Goal: Information Seeking & Learning: Learn about a topic

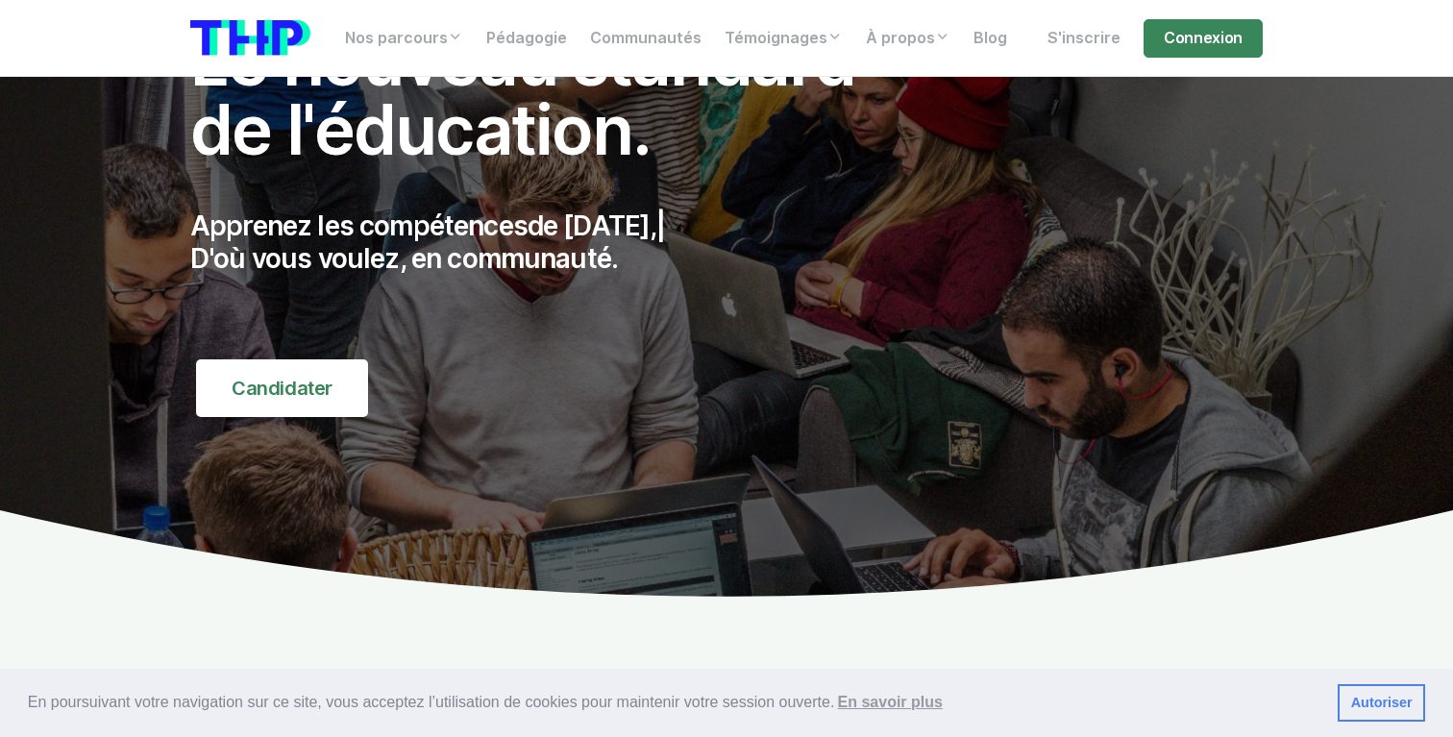
scroll to position [148, 0]
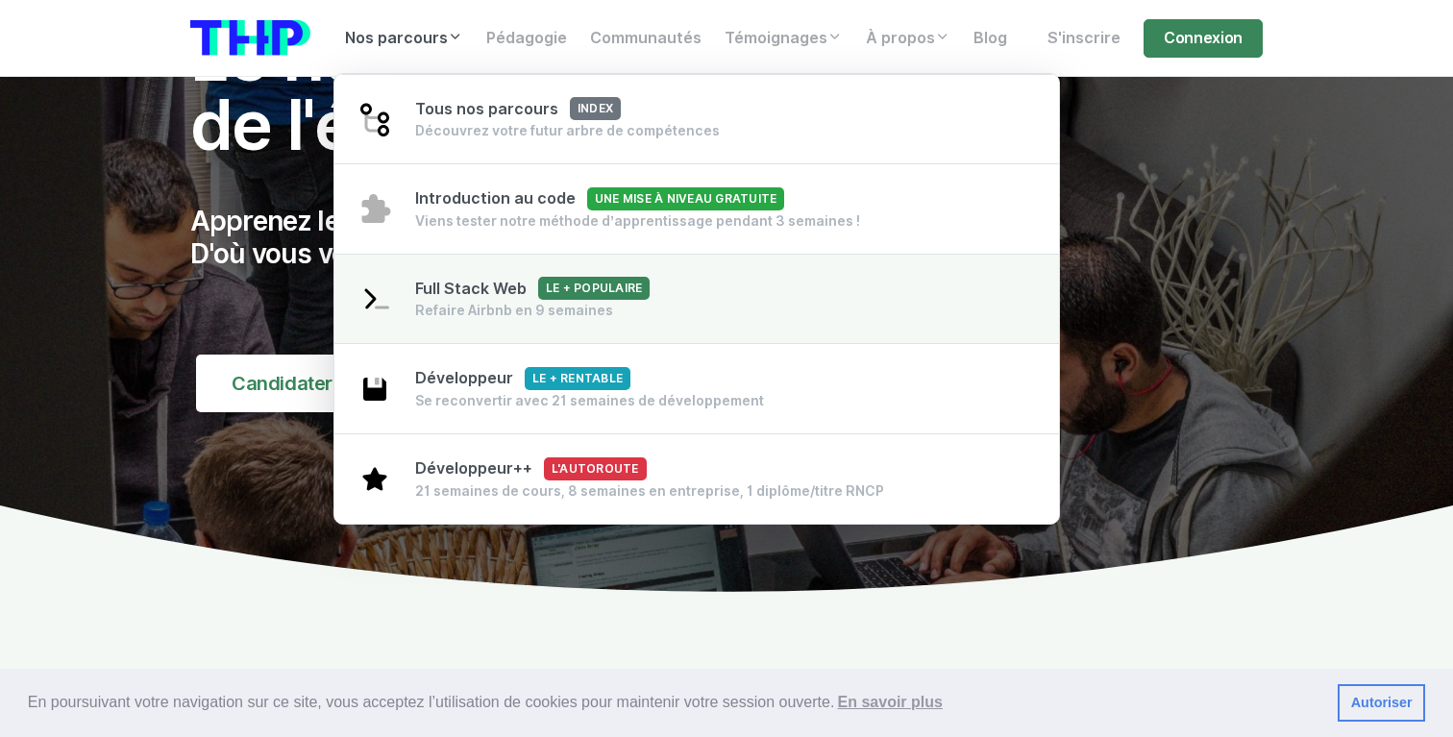
click at [514, 284] on span "Full Stack Web Le + populaire" at bounding box center [532, 289] width 234 height 18
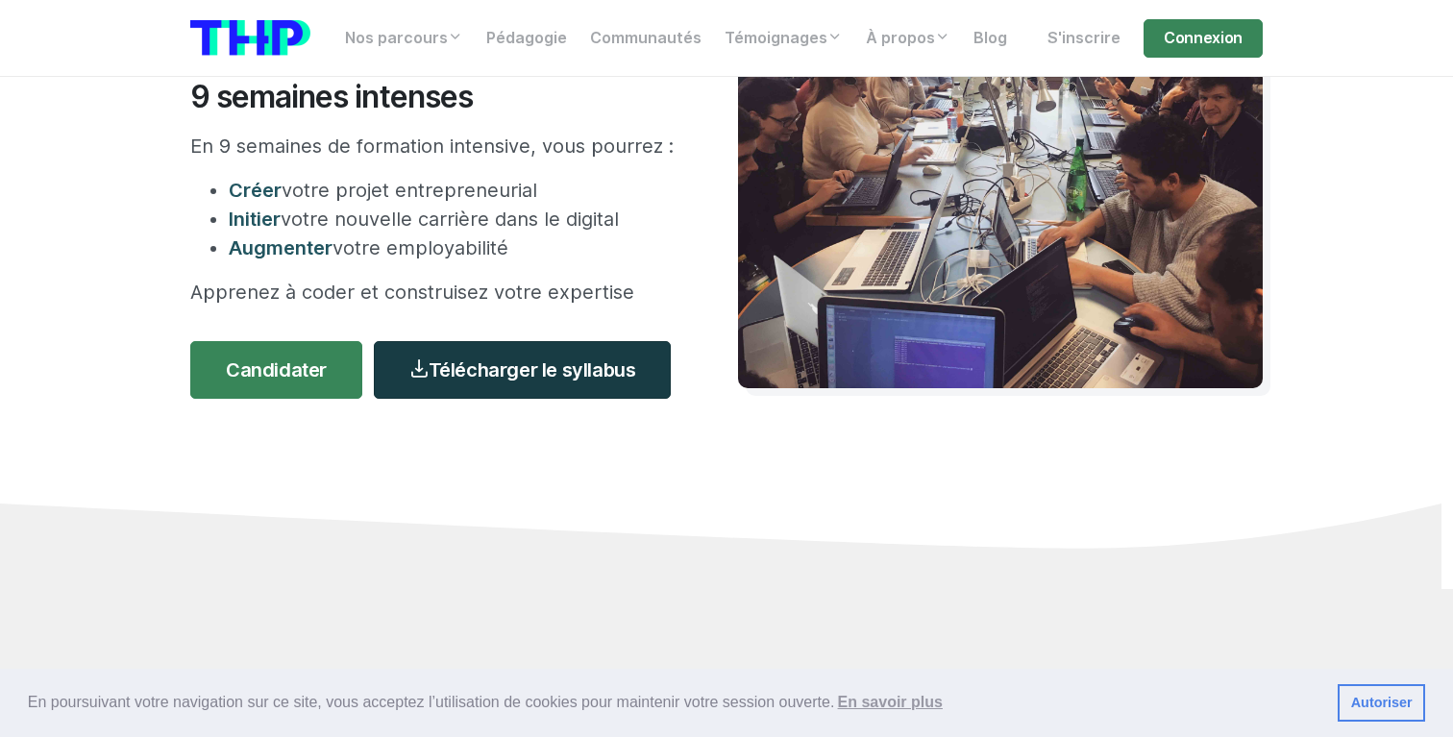
scroll to position [280, 0]
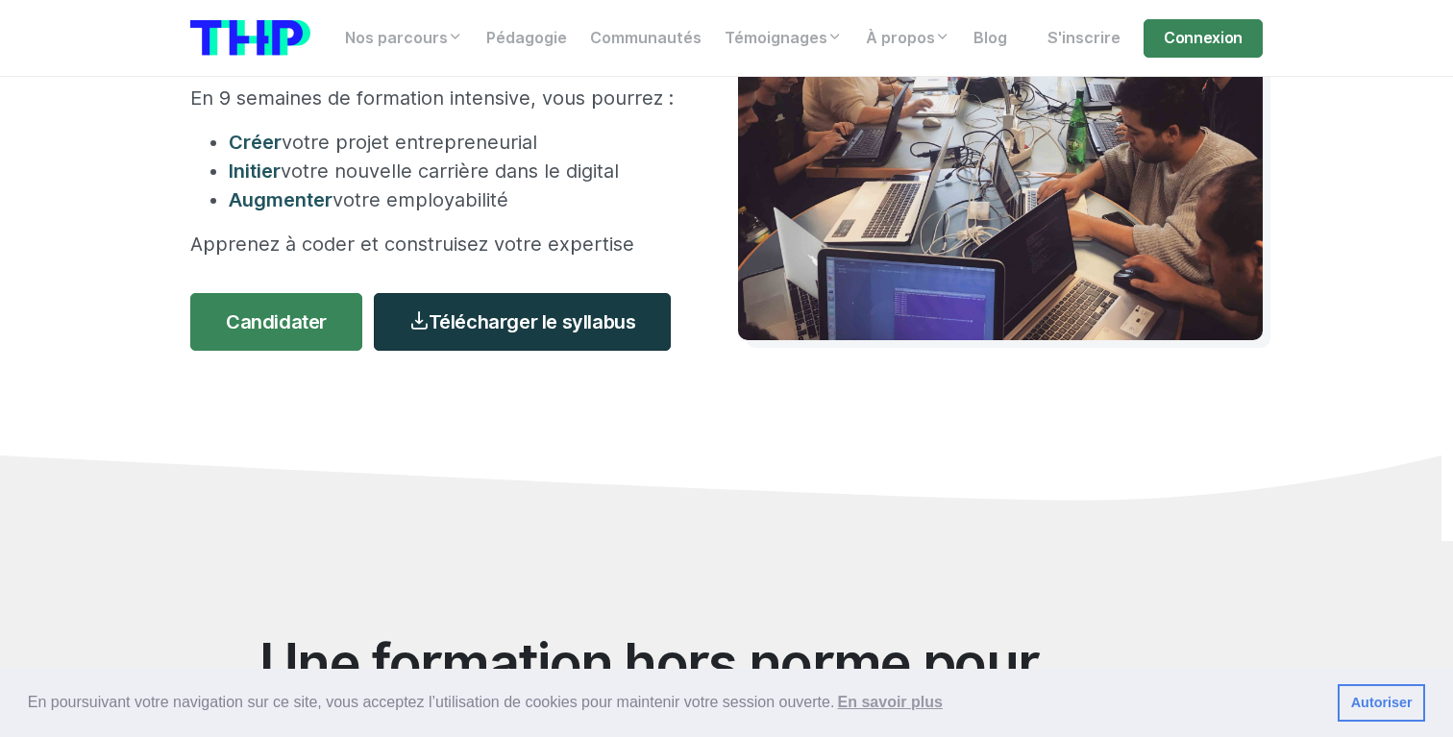
click at [664, 327] on link "Télécharger le syllabus" at bounding box center [522, 322] width 297 height 58
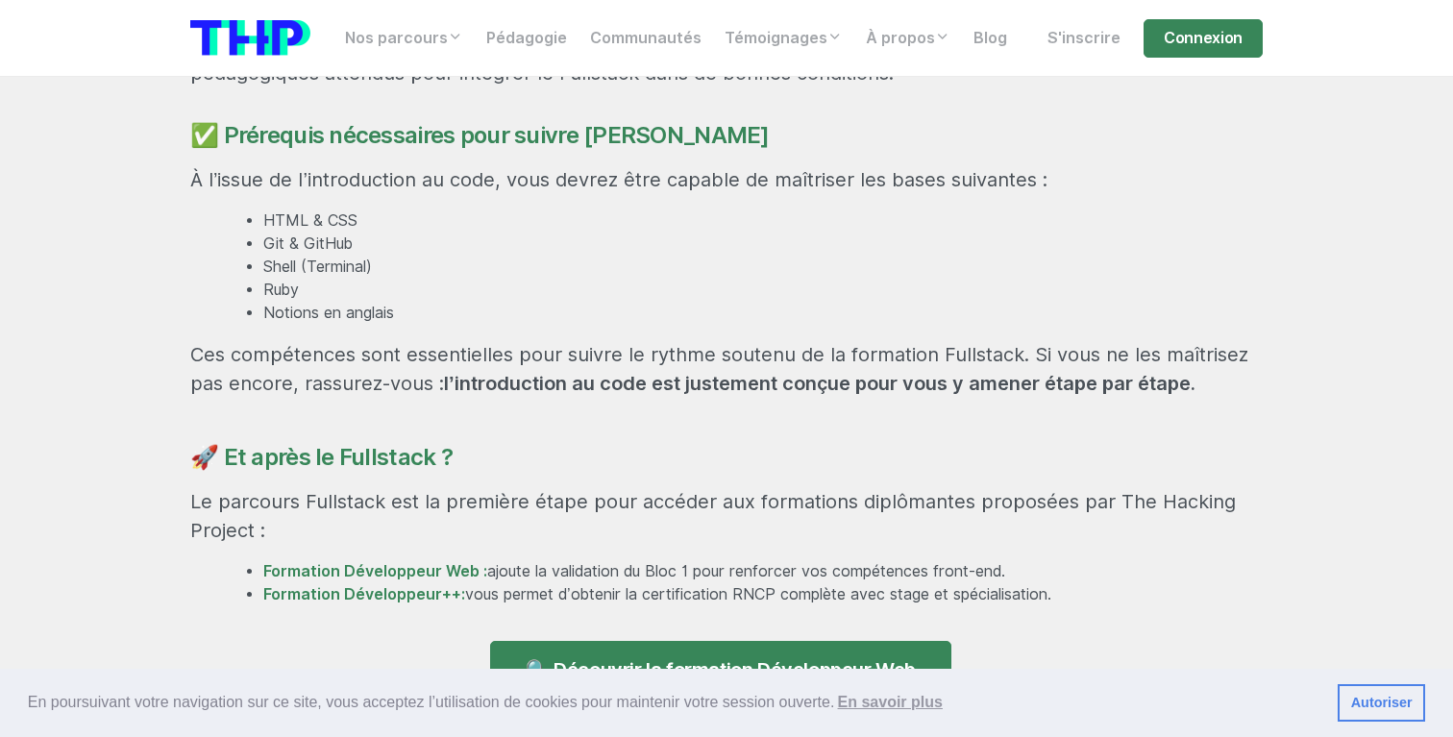
scroll to position [1478, 0]
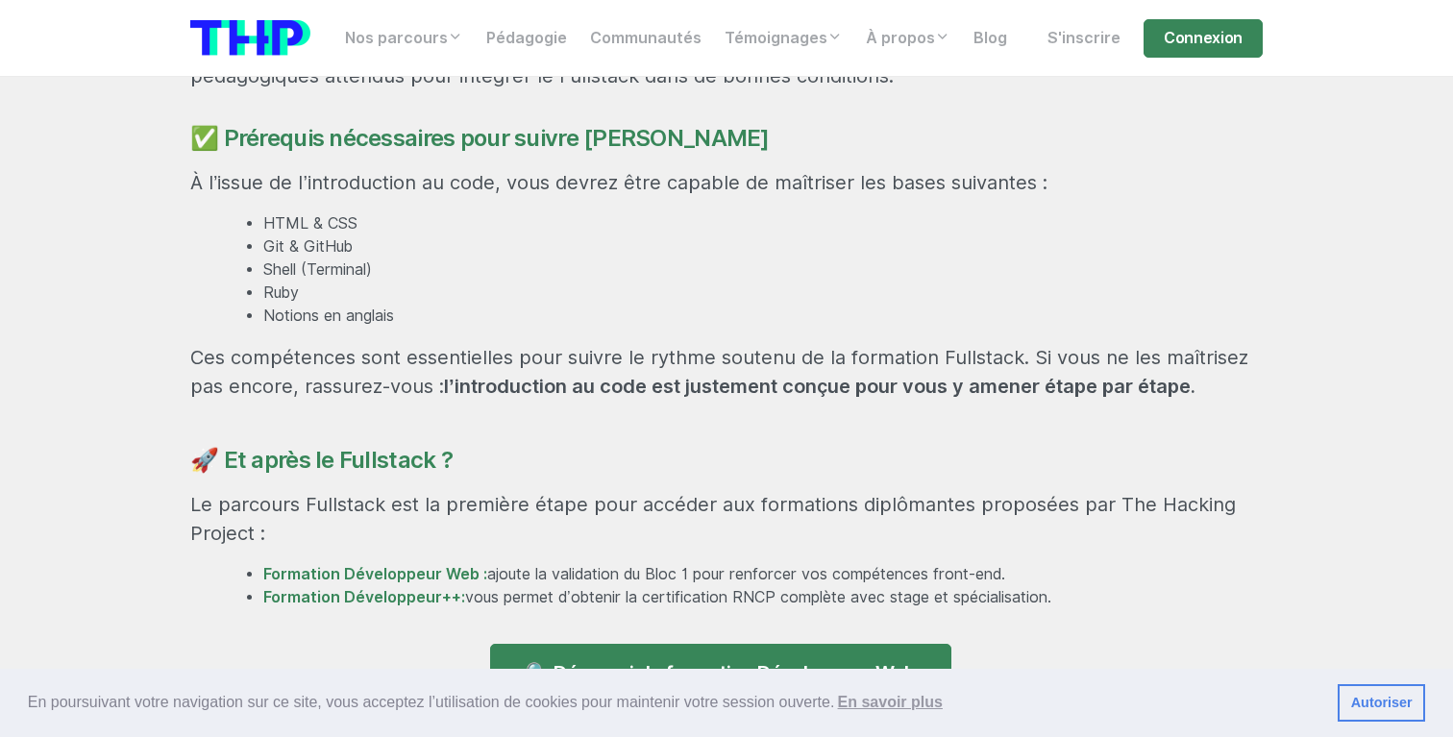
click at [496, 504] on p "Le parcours Fullstack est la première étape pour accéder aux formations diplôma…" at bounding box center [726, 519] width 1072 height 58
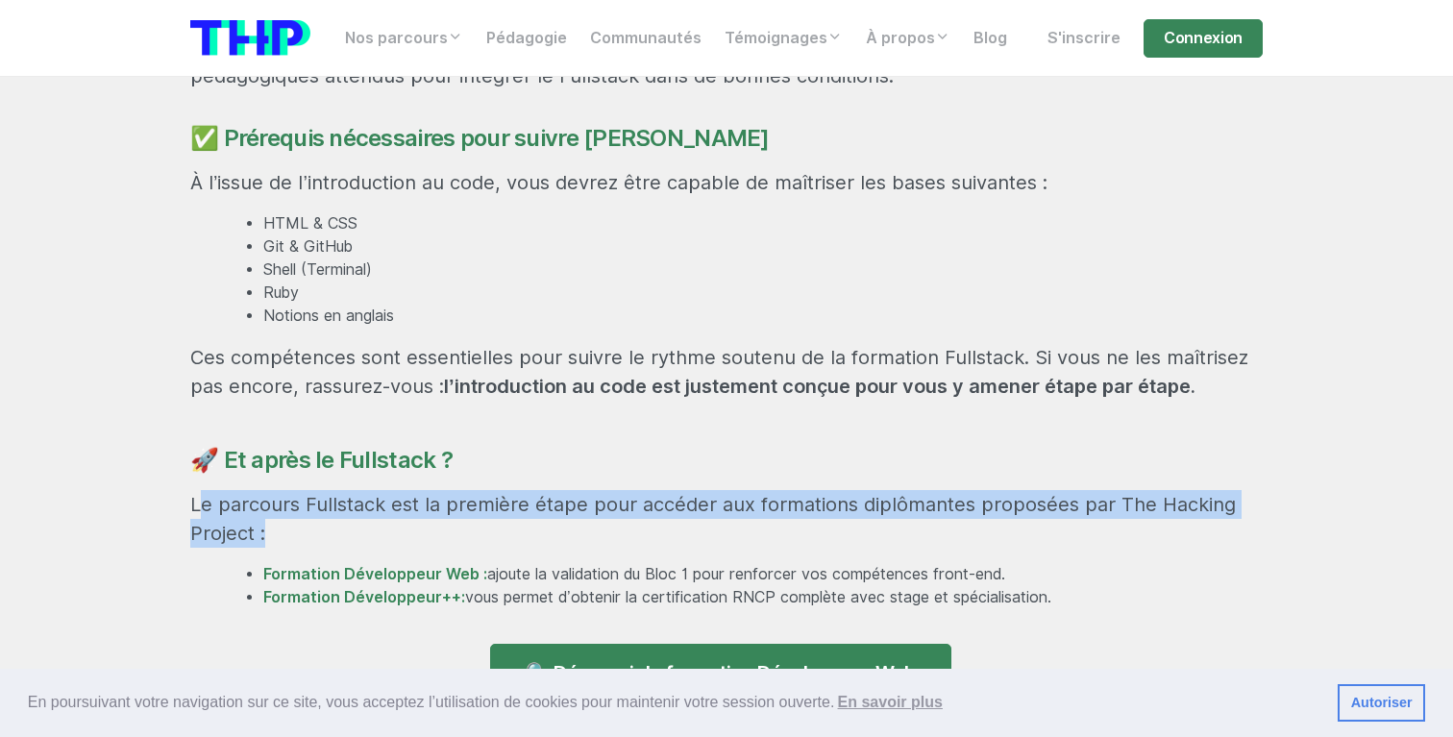
click at [496, 504] on p "Le parcours Fullstack est la première étape pour accéder aux formations diplôma…" at bounding box center [726, 519] width 1072 height 58
click at [535, 490] on p "Le parcours Fullstack est la première étape pour accéder aux formations diplôma…" at bounding box center [726, 519] width 1072 height 58
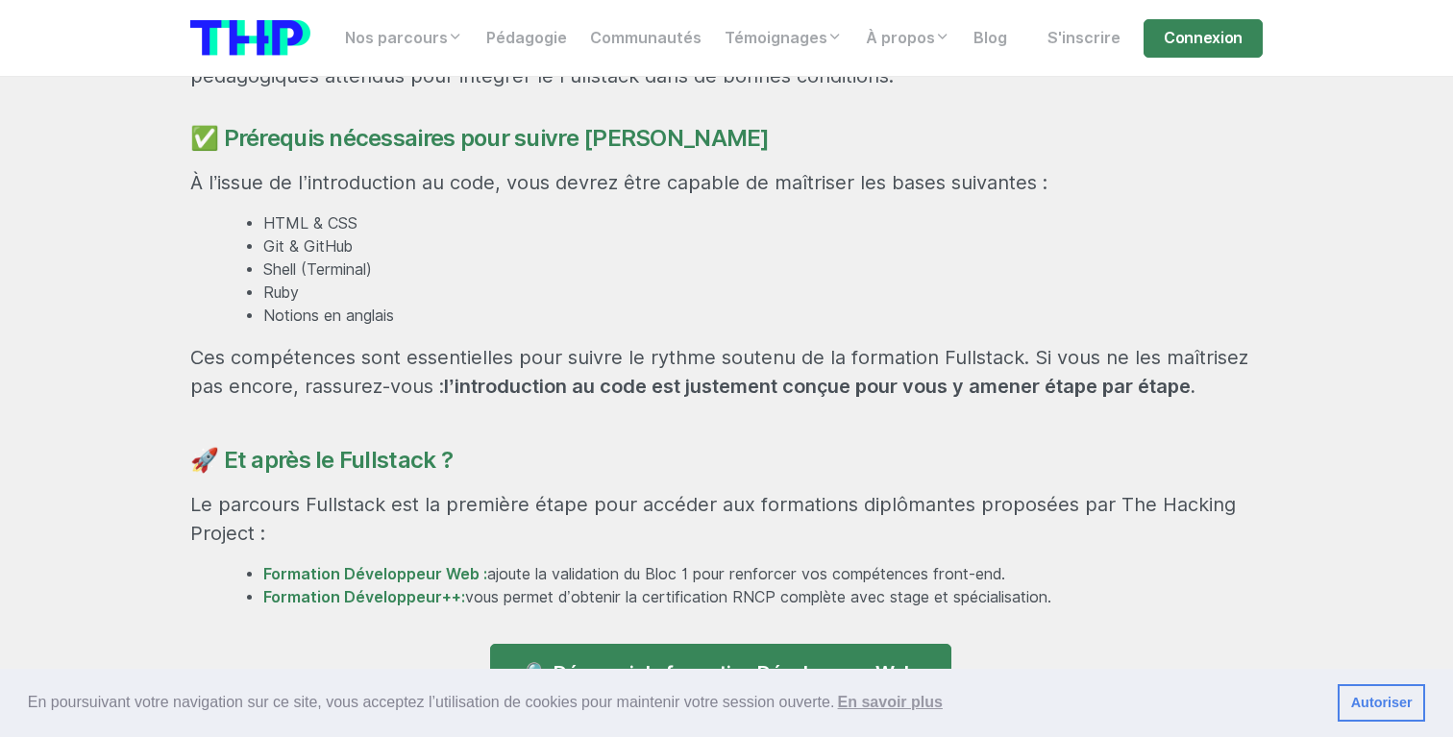
click at [566, 493] on p "Le parcours Fullstack est la première étape pour accéder aux formations diplôma…" at bounding box center [726, 519] width 1072 height 58
click at [565, 492] on p "Le parcours Fullstack est la première étape pour accéder aux formations diplôma…" at bounding box center [726, 519] width 1072 height 58
click at [603, 447] on h4 "🚀 Et après le Fullstack ?" at bounding box center [726, 461] width 1072 height 28
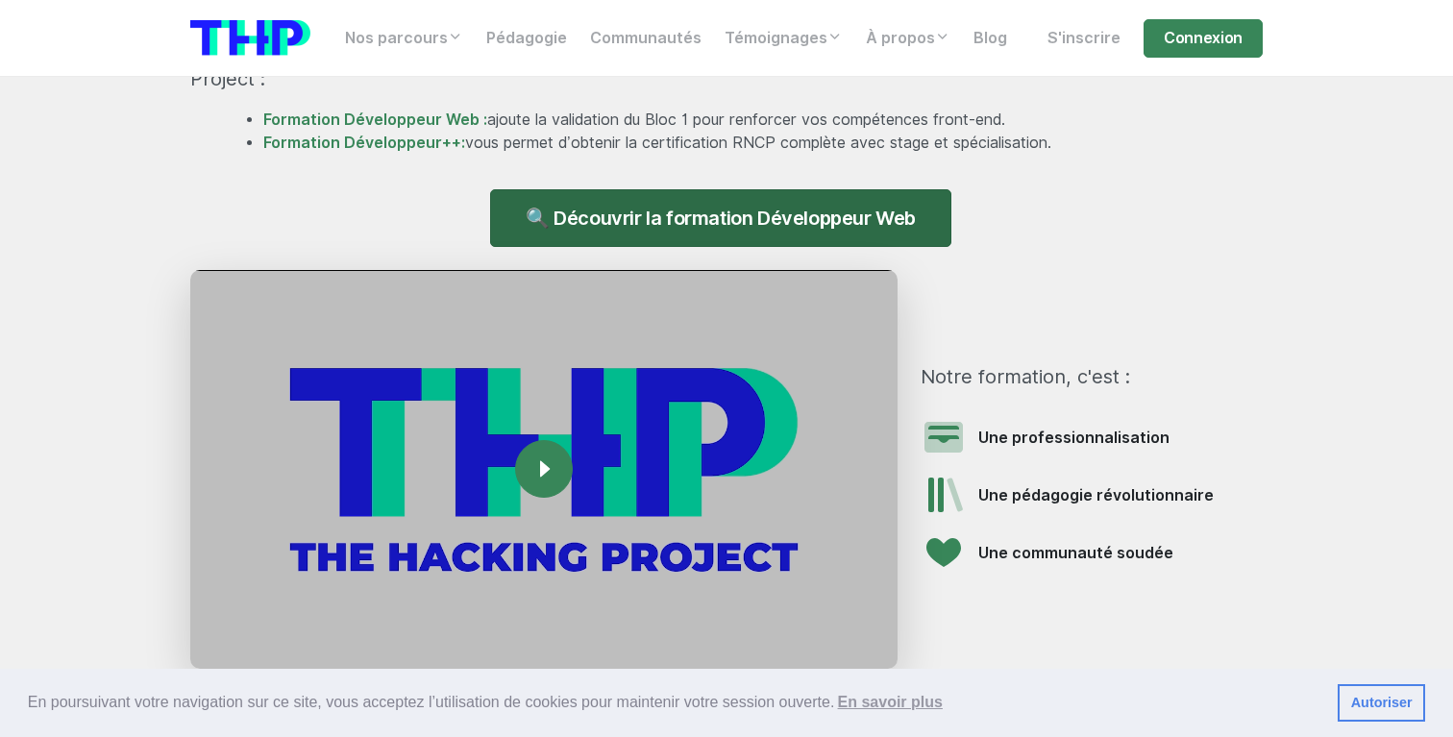
scroll to position [1930, 0]
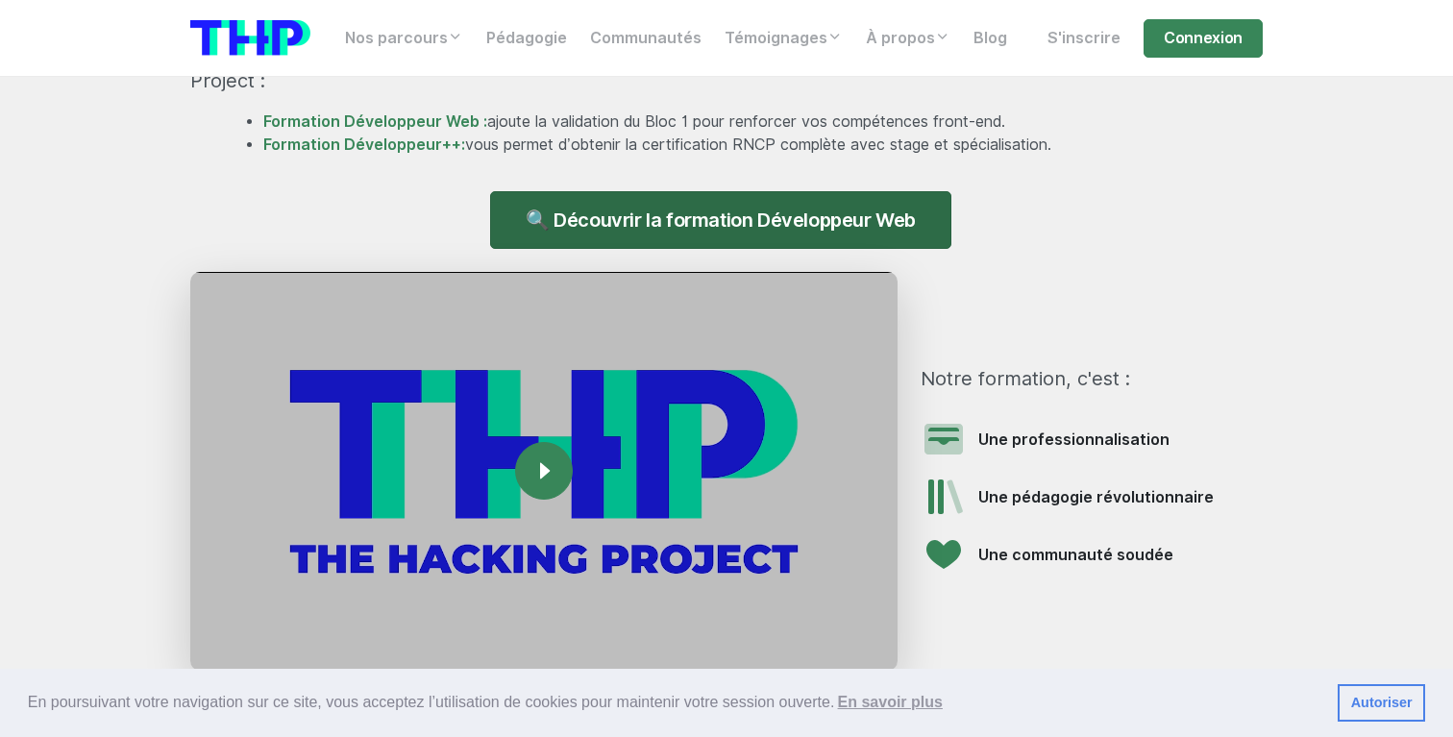
click at [907, 200] on link "🔍 Découvrir la formation Développeur Web" at bounding box center [720, 220] width 461 height 58
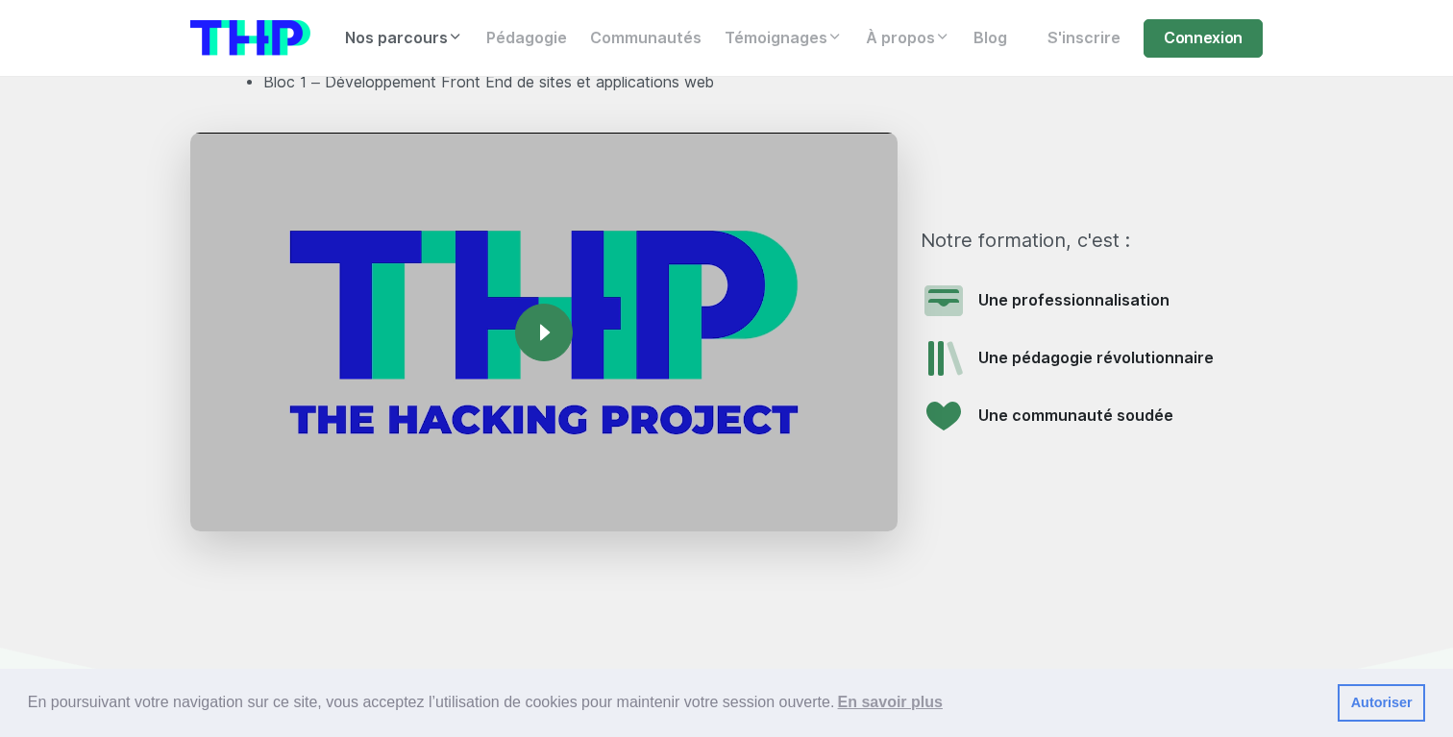
scroll to position [2474, 0]
